Goal: Find specific page/section: Find specific page/section

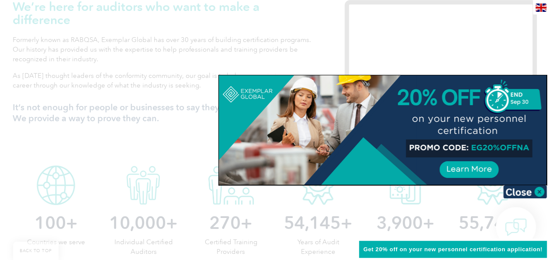
scroll to position [332, 0]
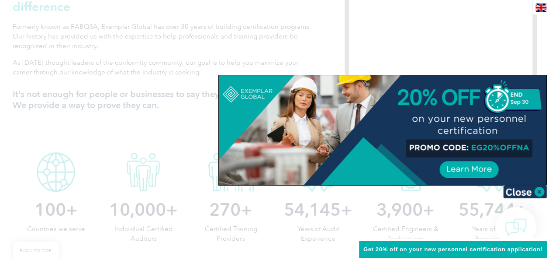
click at [544, 39] on div at bounding box center [274, 130] width 549 height 260
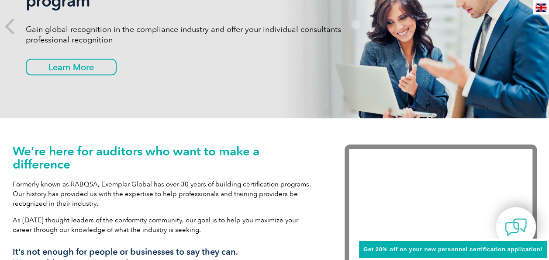
scroll to position [52, 0]
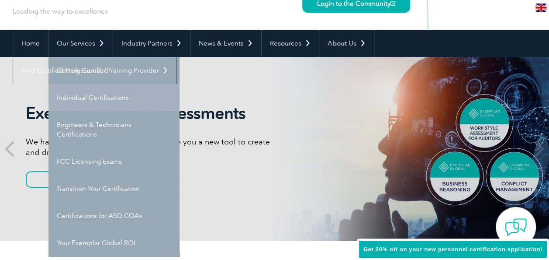
click at [95, 97] on link "Individual Certifications" at bounding box center [114, 97] width 131 height 27
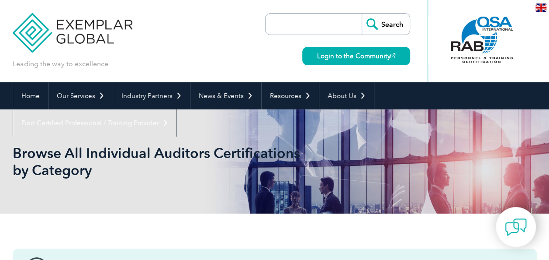
click at [311, 26] on input "search" at bounding box center [316, 24] width 92 height 21
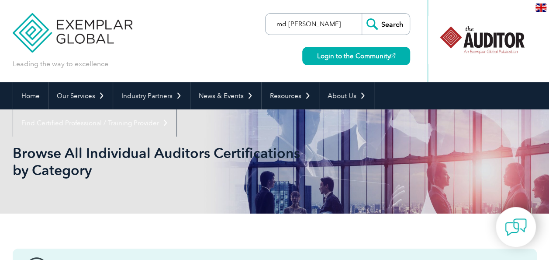
type input "md sarowar"
click at [378, 26] on input "Search" at bounding box center [386, 24] width 48 height 21
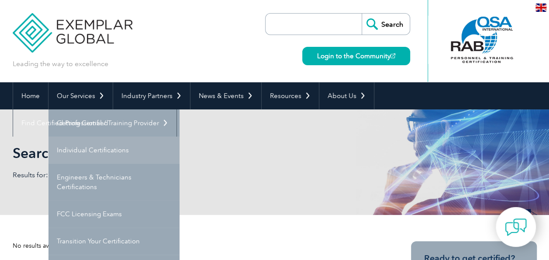
click at [99, 151] on link "Individual Certifications" at bounding box center [114, 149] width 131 height 27
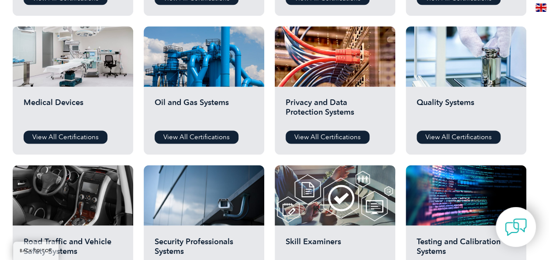
scroll to position [582, 0]
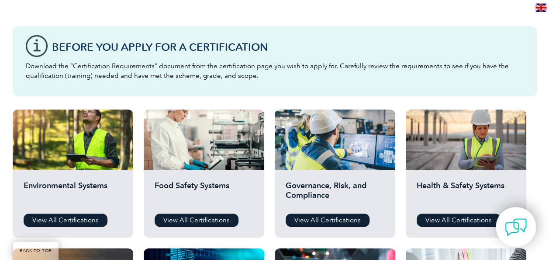
scroll to position [221, 0]
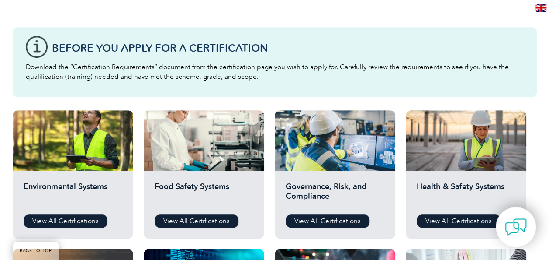
click at [440, 211] on div "Health & Safety Systems View All Certifications" at bounding box center [466, 204] width 121 height 68
click at [438, 218] on link "View All Certifications" at bounding box center [459, 220] width 84 height 13
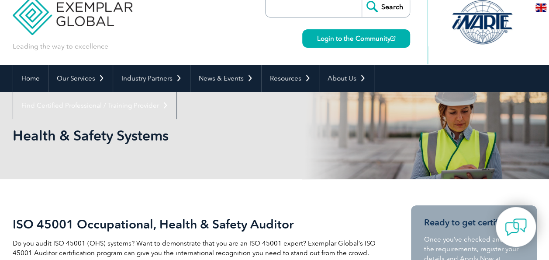
scroll to position [11, 0]
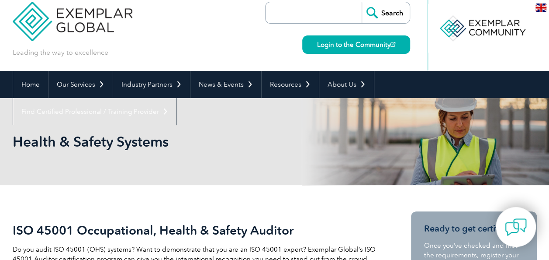
click at [371, 14] on input "Search" at bounding box center [386, 12] width 48 height 21
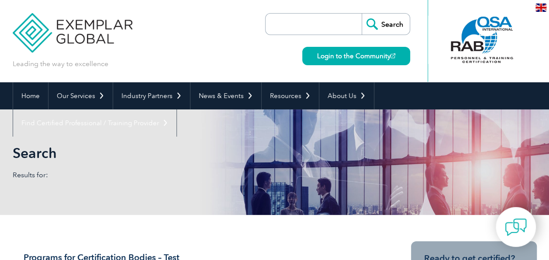
click at [194, 59] on div "Leading the way to excellence Search" at bounding box center [275, 41] width 524 height 82
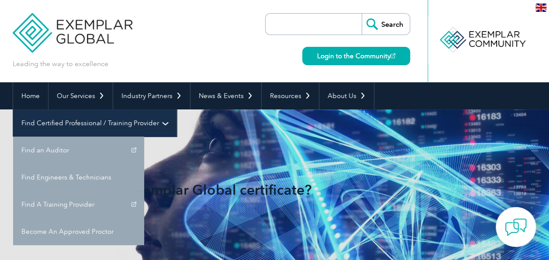
click at [177, 109] on link "Find Certified Professional / Training Provider" at bounding box center [94, 122] width 163 height 27
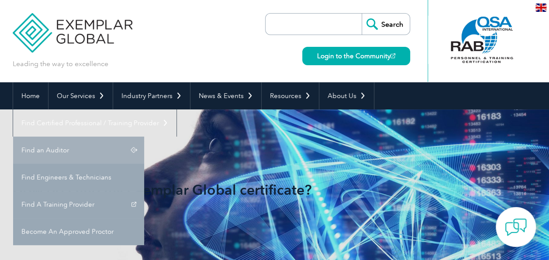
click at [144, 136] on link "Find an Auditor" at bounding box center [78, 149] width 131 height 27
